Goal: Information Seeking & Learning: Check status

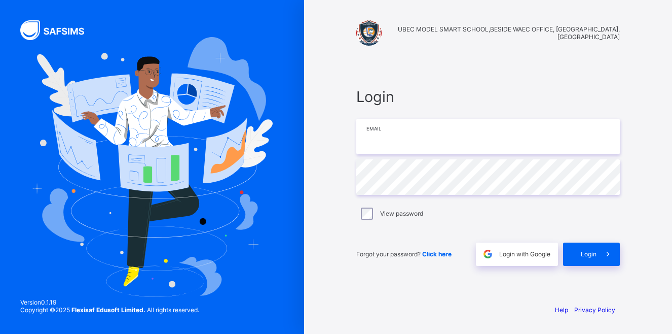
click at [372, 140] on input "email" at bounding box center [488, 136] width 264 height 35
type input "**********"
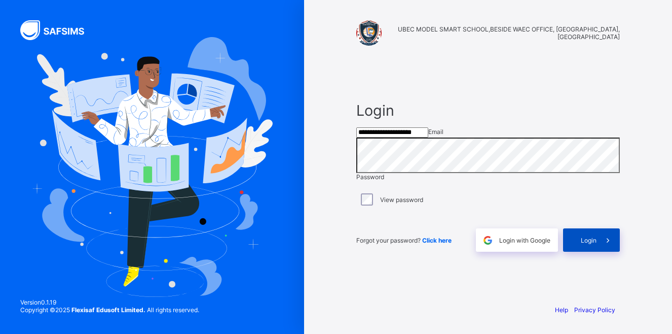
click at [577, 252] on div "Login" at bounding box center [591, 239] width 57 height 23
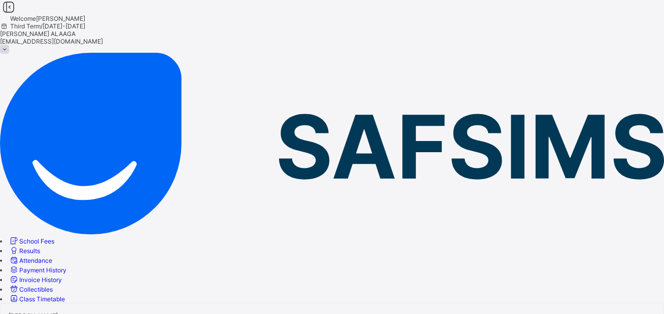
click at [40, 247] on span "Results" at bounding box center [29, 251] width 21 height 8
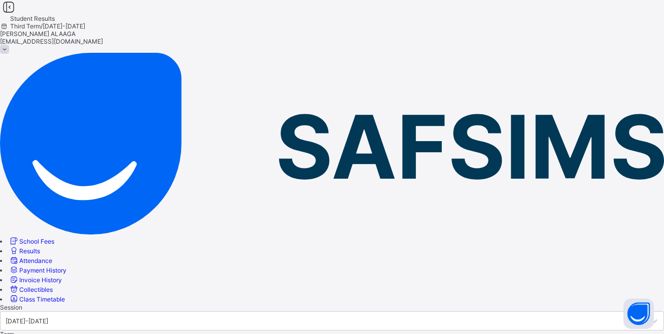
click at [291, 303] on div at bounding box center [332, 303] width 664 height 0
click at [203, 303] on div at bounding box center [332, 303] width 664 height 0
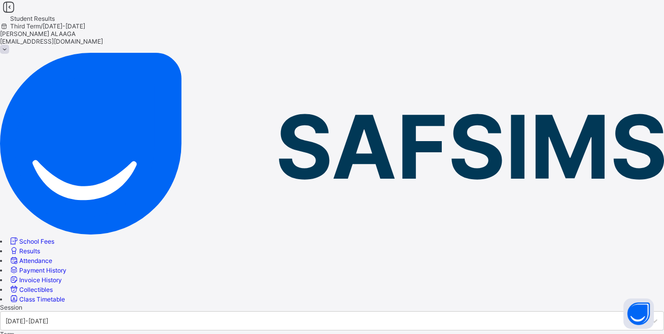
click at [294, 303] on div at bounding box center [332, 303] width 664 height 0
click at [200, 303] on div at bounding box center [332, 303] width 664 height 0
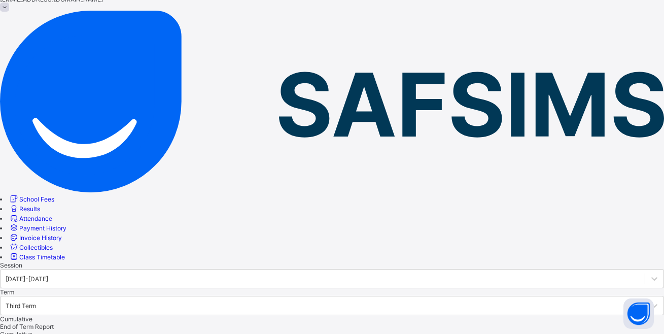
scroll to position [151, 0]
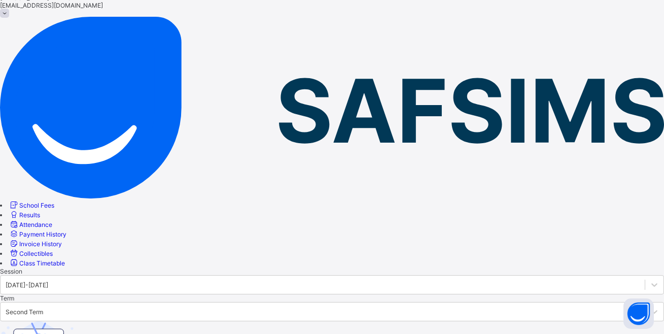
scroll to position [25, 0]
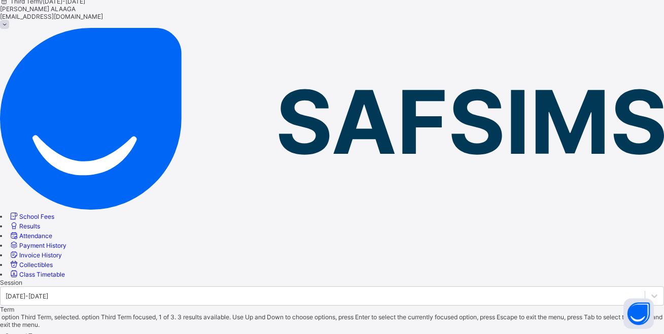
click at [43, 331] on div "Second Term" at bounding box center [24, 335] width 38 height 8
click at [199, 278] on div at bounding box center [332, 278] width 664 height 0
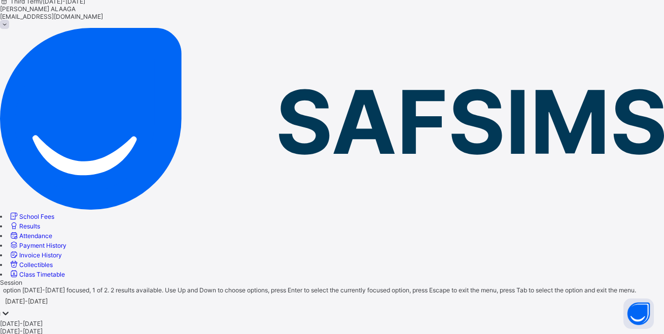
click at [11, 308] on div at bounding box center [6, 314] width 10 height 12
click at [203, 319] on div "[DATE]-[DATE]" at bounding box center [332, 323] width 664 height 8
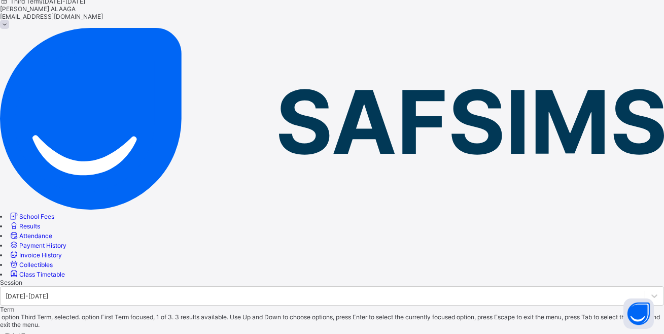
click at [35, 331] on div "Third Term" at bounding box center [20, 335] width 30 height 8
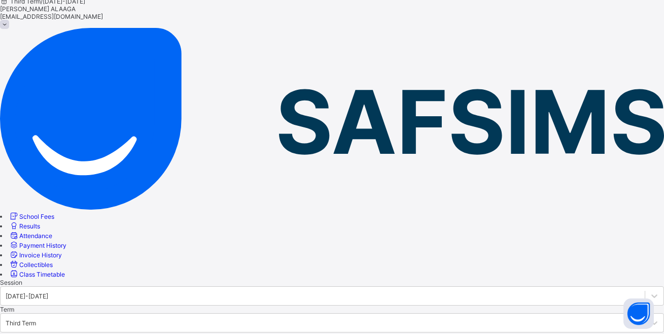
click at [281, 278] on div at bounding box center [332, 278] width 664 height 0
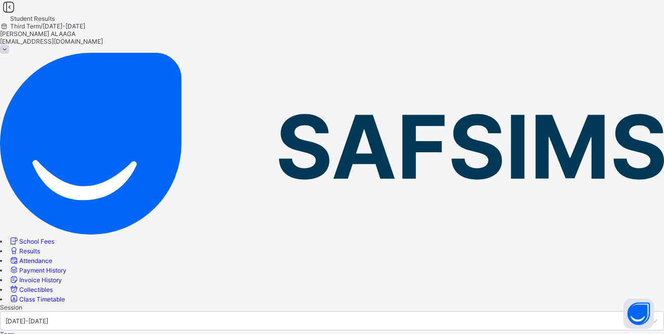
click at [213, 303] on div at bounding box center [332, 303] width 664 height 0
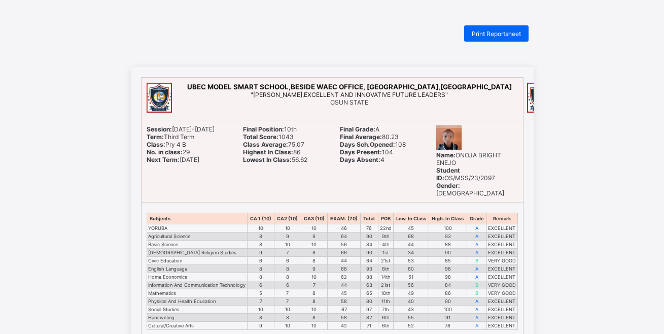
click at [348, 49] on div "Print Reportsheet UBEC MODEL SMART SCHOOL,BESIDE WAEC OFFICE, ALEKUWODO,OSOGBO …" at bounding box center [332, 327] width 664 height 604
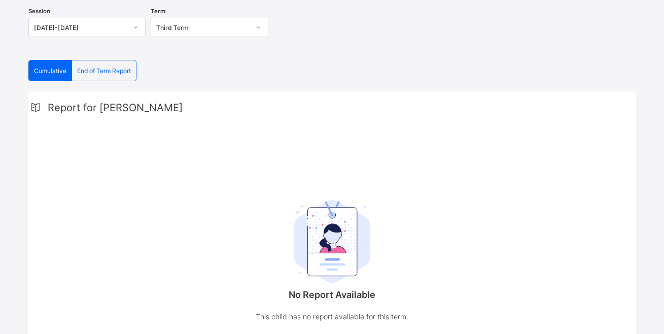
scroll to position [101, 0]
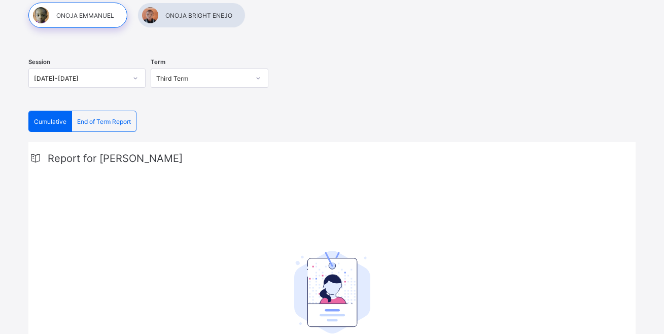
click at [184, 79] on div "Third Term" at bounding box center [202, 79] width 93 height 8
click at [124, 99] on div "Session [DATE]-[DATE]" at bounding box center [86, 79] width 117 height 42
click at [200, 15] on div at bounding box center [191, 15] width 108 height 25
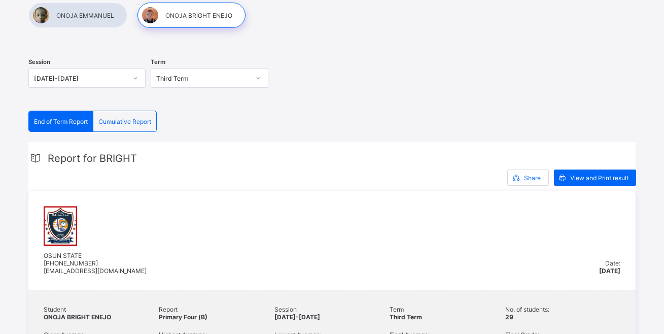
click at [257, 77] on icon at bounding box center [258, 78] width 6 height 10
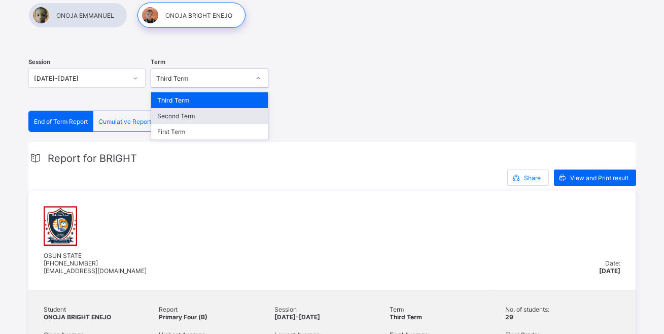
click at [226, 116] on div "Second Term" at bounding box center [209, 116] width 116 height 16
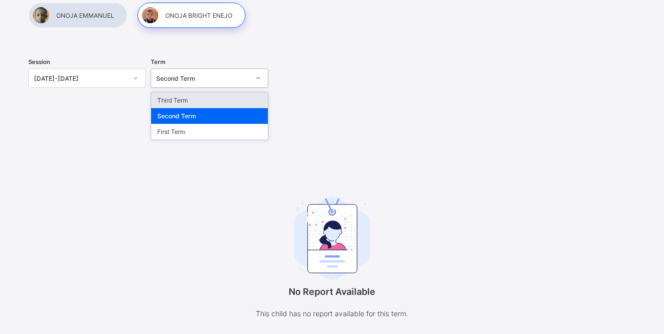
click at [236, 80] on div "Second Term" at bounding box center [202, 79] width 93 height 8
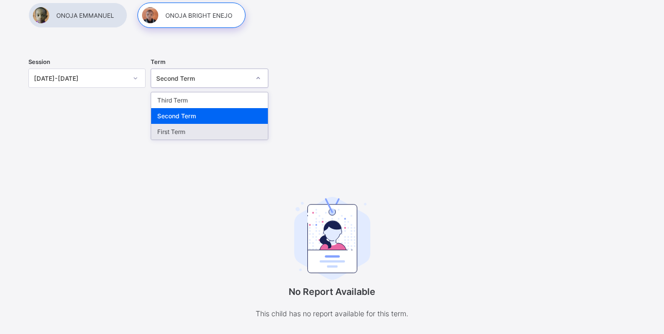
click at [210, 130] on div "First Term" at bounding box center [209, 132] width 116 height 16
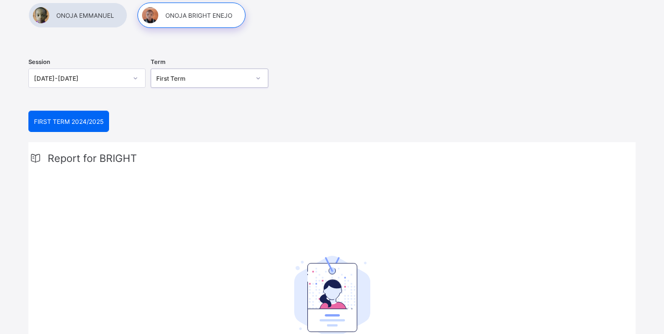
click at [77, 17] on div at bounding box center [77, 15] width 99 height 25
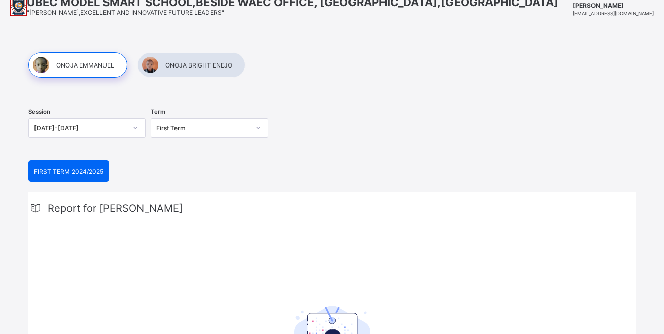
scroll to position [0, 0]
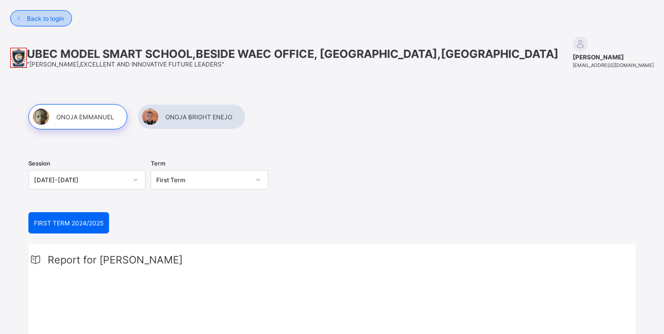
click at [44, 20] on span "Back to login" at bounding box center [45, 19] width 37 height 8
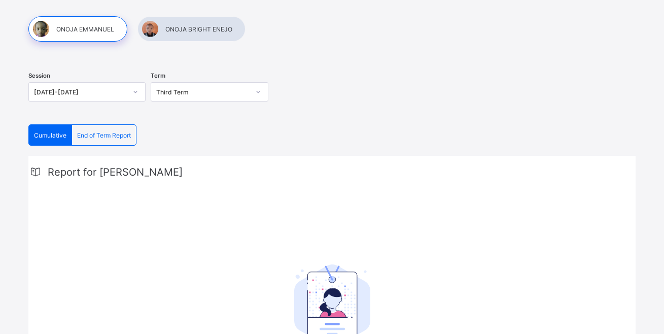
scroll to position [152, 0]
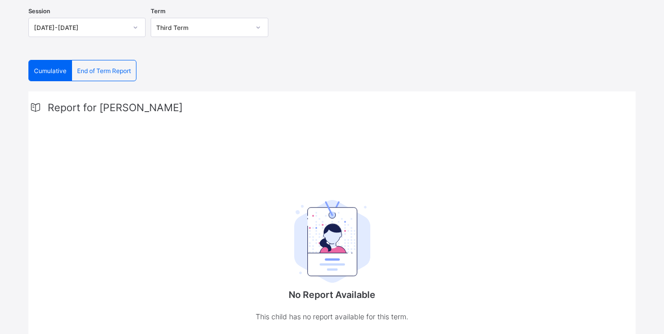
click at [112, 72] on span "End of Term Report" at bounding box center [104, 71] width 54 height 8
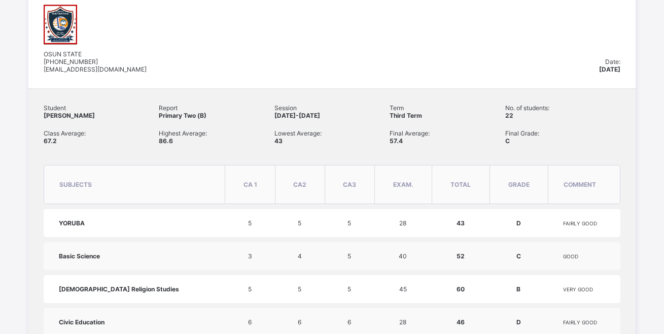
scroll to position [304, 0]
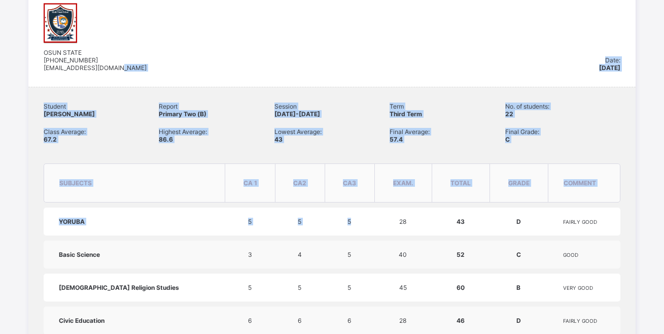
drag, startPoint x: 357, startPoint y: 81, endPoint x: 374, endPoint y: 225, distance: 144.5
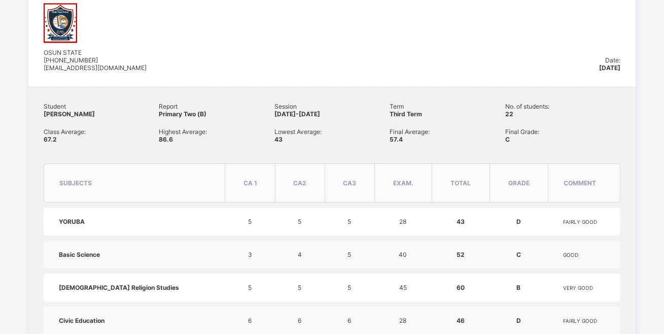
click at [420, 44] on div "OSUN STATE +2349037652234 ubecmss.osun@gmail.com" at bounding box center [321, 37] width 555 height 68
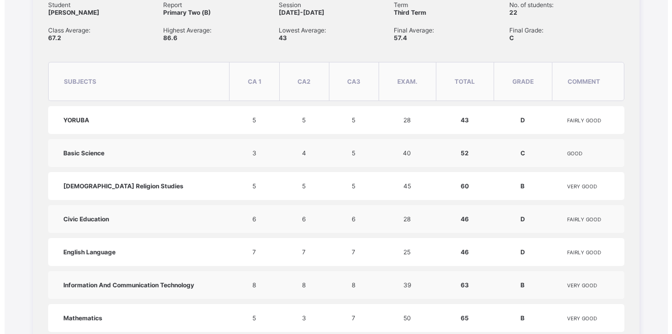
scroll to position [456, 0]
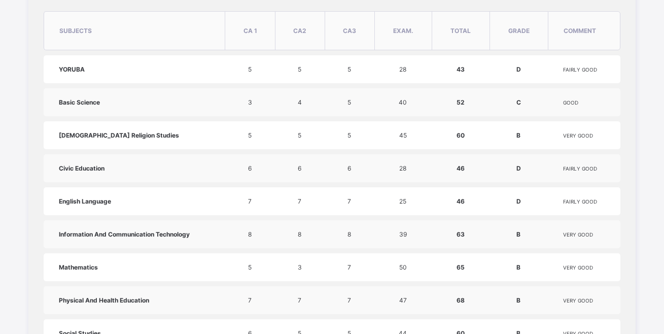
click at [422, 114] on td "40" at bounding box center [402, 102] width 57 height 28
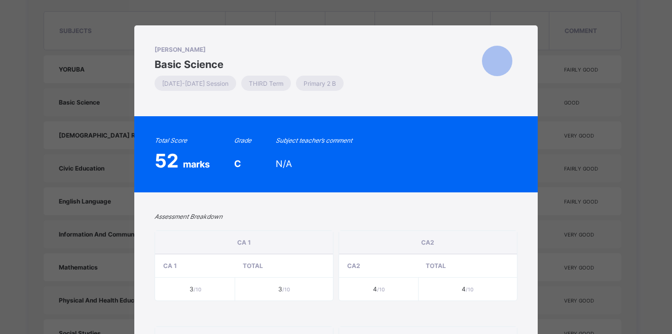
click at [636, 104] on div "ONOJA EMMANUEL Basic Science 2024-2025 Session THIRD Term Primary 2 B Total Sco…" at bounding box center [336, 167] width 672 height 334
click at [604, 128] on div "ONOJA EMMANUEL Basic Science 2024-2025 Session THIRD Term Primary 2 B Total Sco…" at bounding box center [336, 167] width 672 height 334
click at [106, 281] on div "ONOJA EMMANUEL Basic Science 2024-2025 Session THIRD Term Primary 2 B Total Sco…" at bounding box center [336, 167] width 672 height 334
click at [109, 106] on div "ONOJA EMMANUEL Basic Science 2024-2025 Session THIRD Term Primary 2 B Total Sco…" at bounding box center [336, 167] width 672 height 334
drag, startPoint x: 108, startPoint y: 89, endPoint x: 156, endPoint y: 94, distance: 47.9
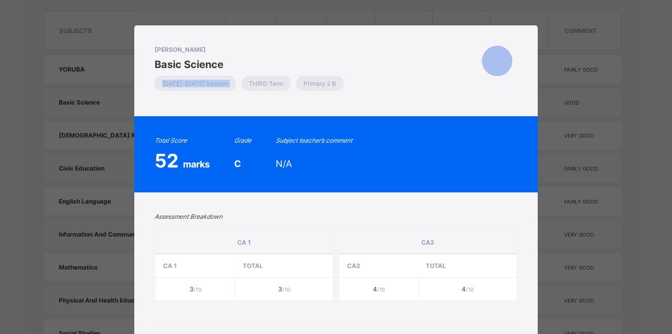
click at [156, 94] on div "ONOJA EMMANUEL Basic Science 2024-2025 Session THIRD Term Primary 2 B Total Sco…" at bounding box center [336, 167] width 672 height 334
click at [101, 110] on div "ONOJA EMMANUEL Basic Science 2024-2025 Session THIRD Term Primary 2 B Total Sco…" at bounding box center [336, 167] width 672 height 334
drag, startPoint x: 101, startPoint y: 110, endPoint x: 57, endPoint y: 139, distance: 53.4
click at [57, 139] on div "ONOJA EMMANUEL Basic Science 2024-2025 Session THIRD Term Primary 2 B Total Sco…" at bounding box center [336, 167] width 672 height 334
click at [56, 140] on div "ONOJA EMMANUEL Basic Science 2024-2025 Session THIRD Term Primary 2 B Total Sco…" at bounding box center [336, 167] width 672 height 334
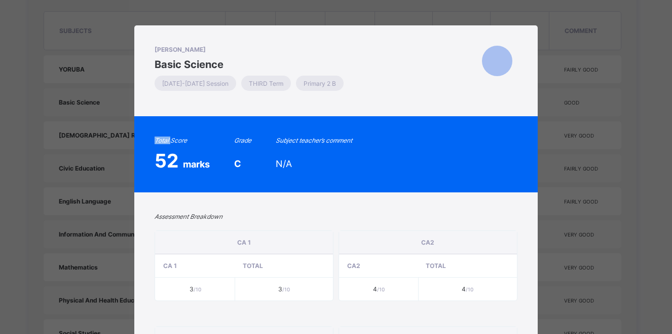
click at [56, 140] on div "ONOJA EMMANUEL Basic Science 2024-2025 Session THIRD Term Primary 2 B Total Sco…" at bounding box center [336, 167] width 672 height 334
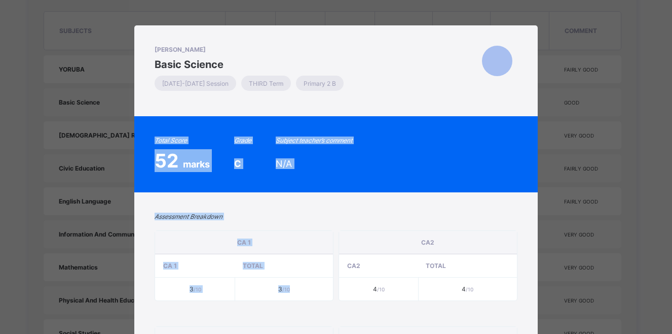
drag, startPoint x: 56, startPoint y: 140, endPoint x: 83, endPoint y: 228, distance: 92.1
click at [83, 228] on div "ONOJA EMMANUEL Basic Science 2024-2025 Session THIRD Term Primary 2 B Total Sco…" at bounding box center [336, 167] width 672 height 334
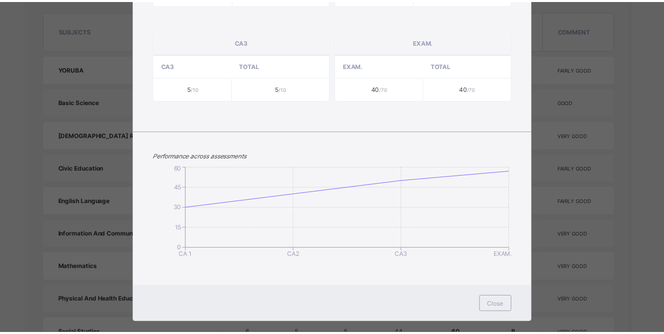
scroll to position [310, 0]
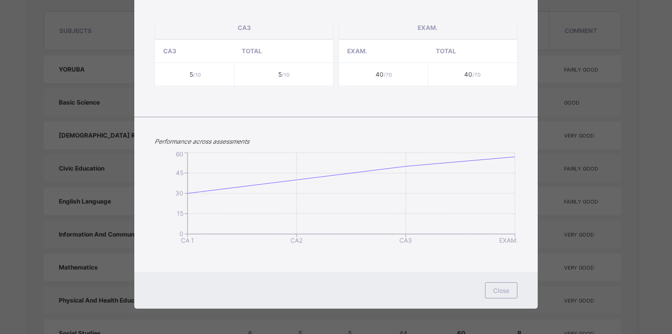
click at [493, 291] on span "Close" at bounding box center [501, 291] width 16 height 8
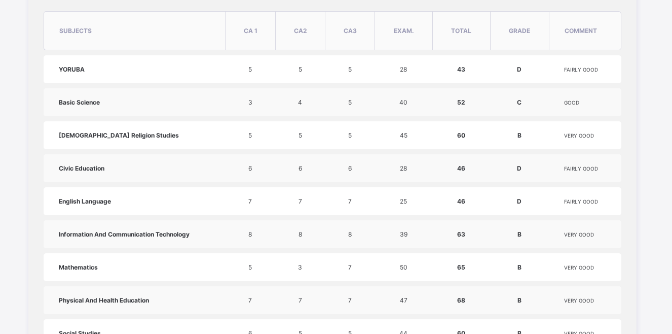
click at [494, 291] on td "B" at bounding box center [519, 300] width 59 height 28
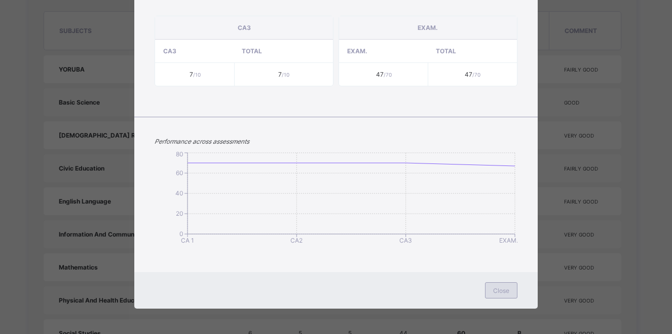
click at [486, 291] on div "Close" at bounding box center [501, 290] width 32 height 16
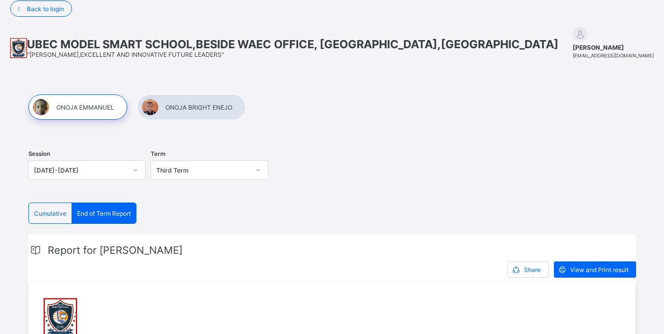
scroll to position [0, 0]
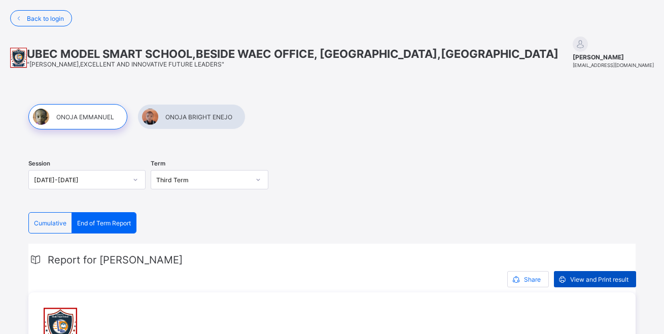
click at [587, 280] on span "View and Print result" at bounding box center [599, 279] width 58 height 8
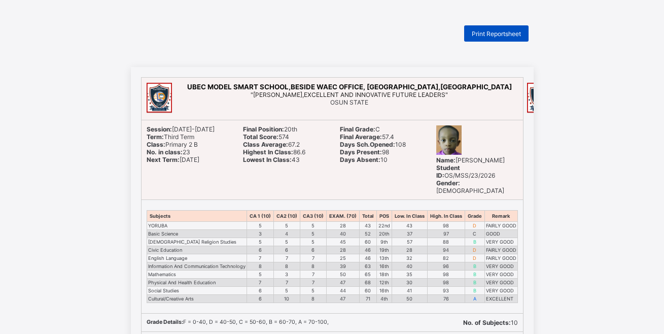
click at [500, 35] on span "Print Reportsheet" at bounding box center [496, 34] width 49 height 8
click at [494, 34] on span "Print Reportsheet" at bounding box center [496, 34] width 49 height 8
click at [506, 33] on span "Print Reportsheet" at bounding box center [496, 34] width 49 height 8
